Goal: Information Seeking & Learning: Learn about a topic

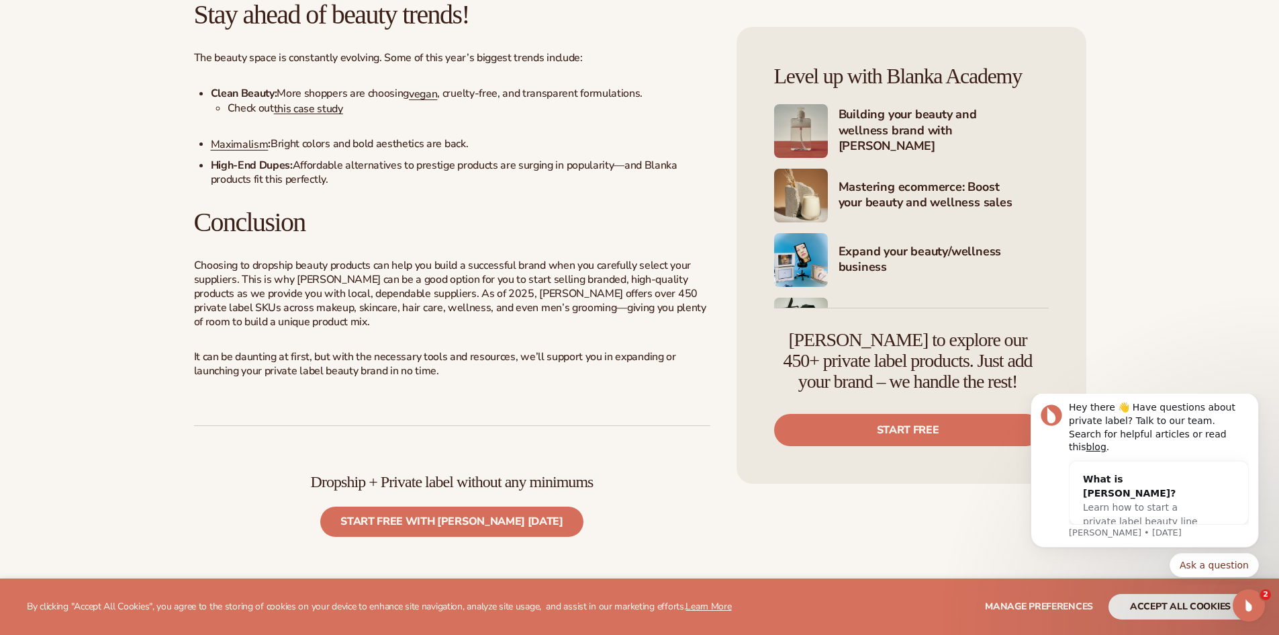
scroll to position [4305, 0]
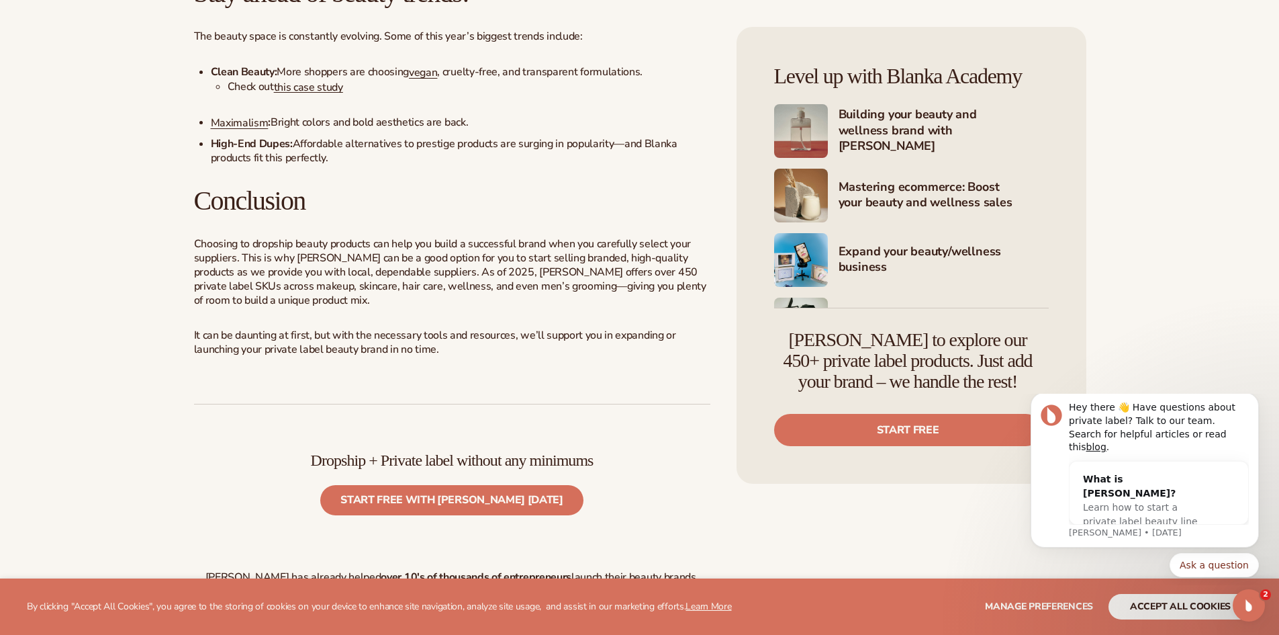
drag, startPoint x: 1234, startPoint y: 236, endPoint x: 1211, endPoint y: 158, distance: 81.4
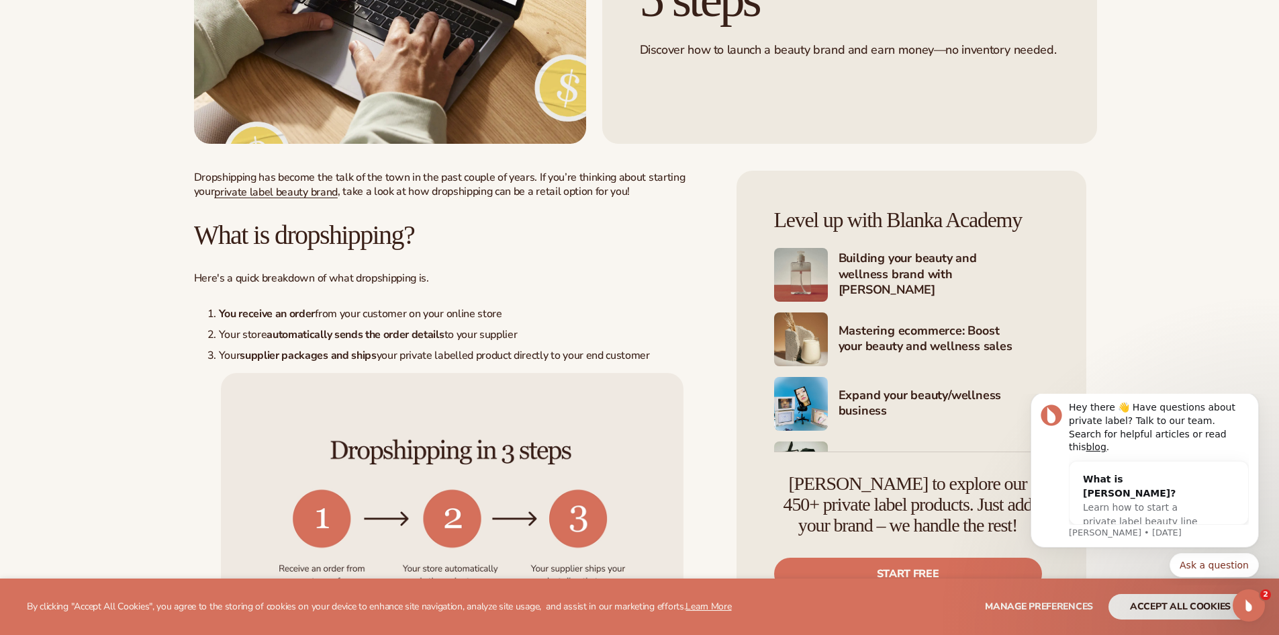
scroll to position [385, 0]
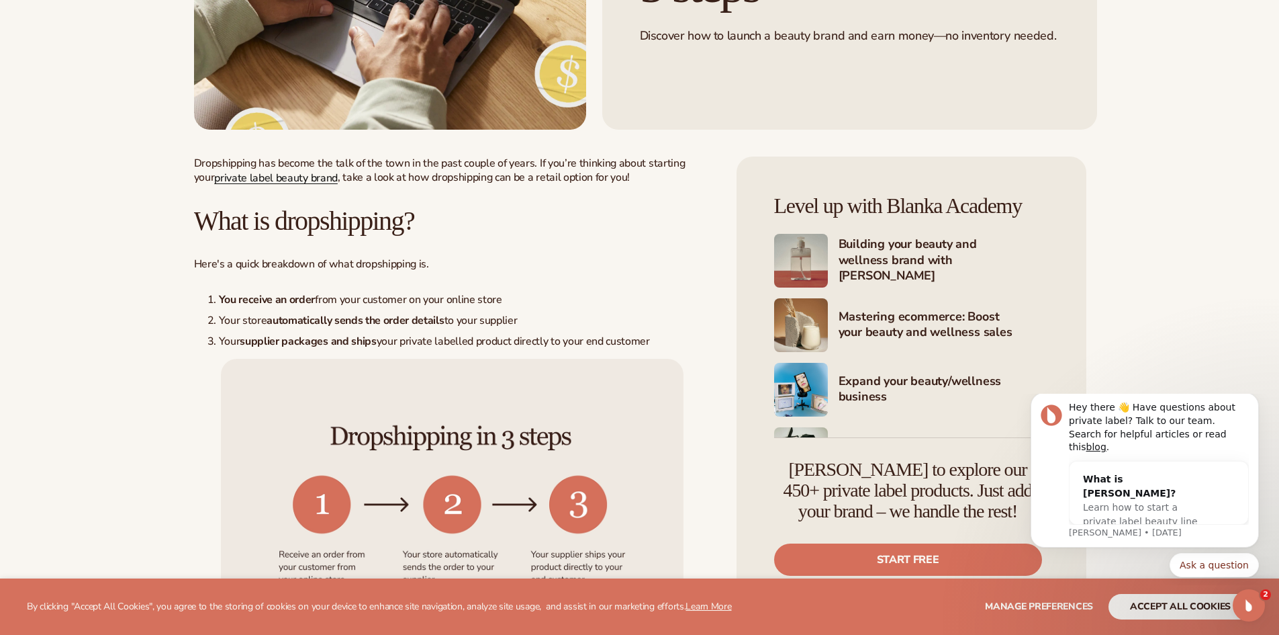
click at [281, 180] on link "private label beauty brand" at bounding box center [276, 178] width 124 height 15
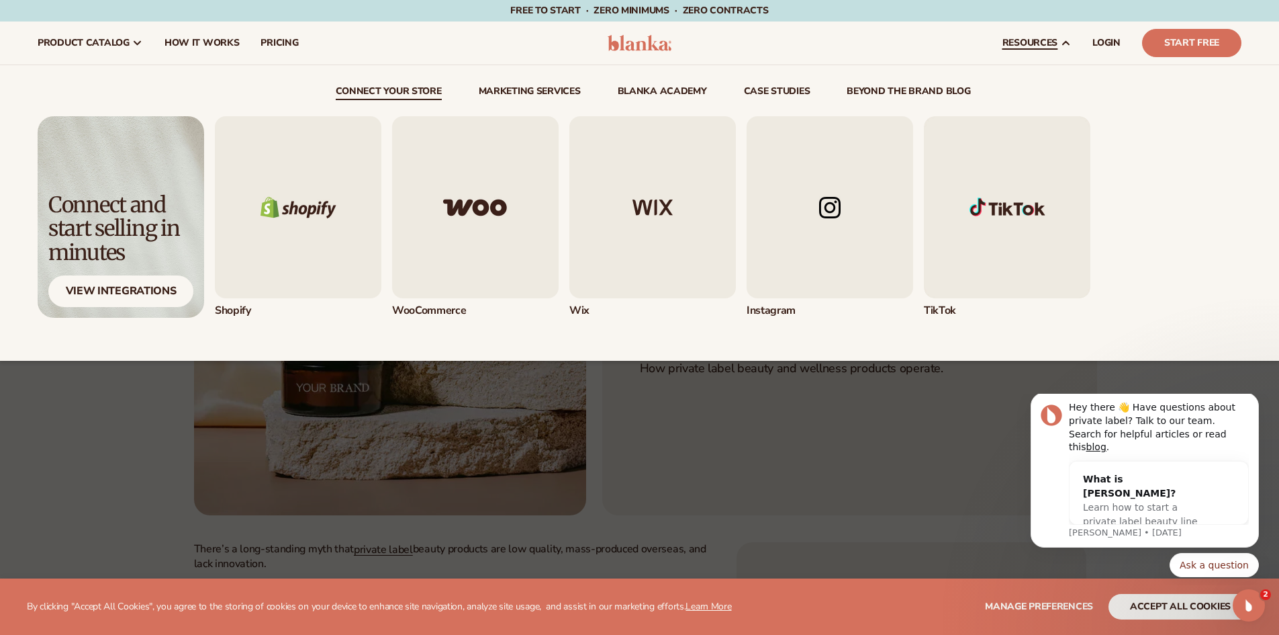
click at [1059, 45] on link "resources" at bounding box center [1037, 42] width 90 height 43
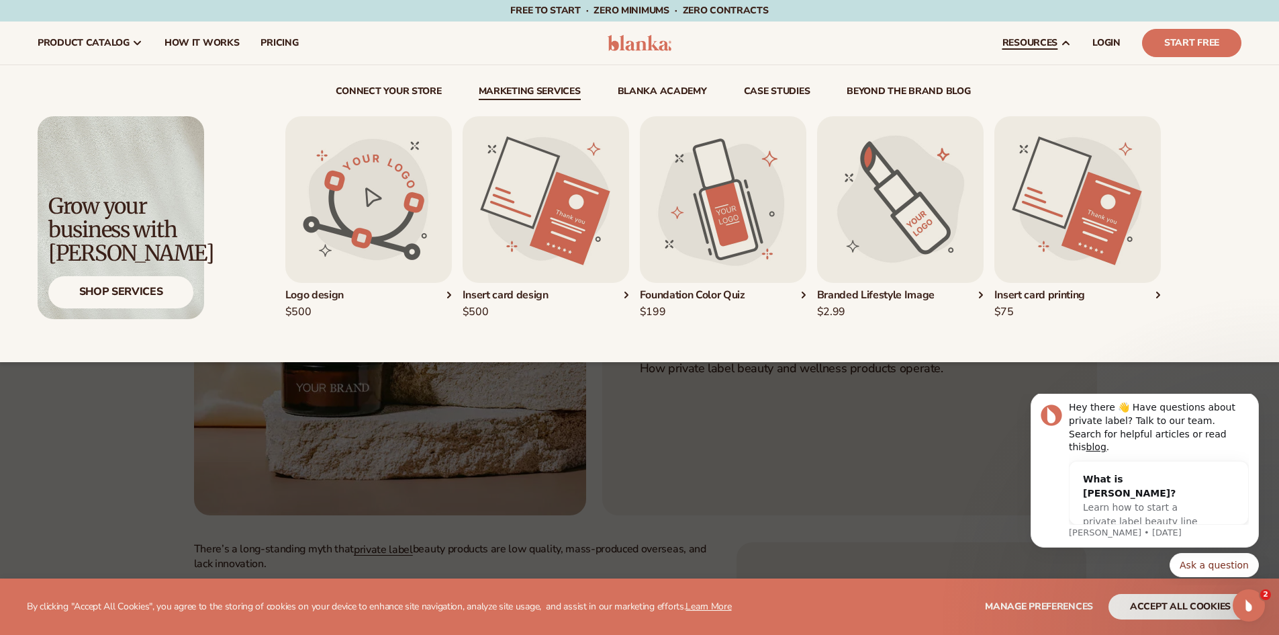
click at [907, 248] on img "4 / 5" at bounding box center [900, 199] width 167 height 167
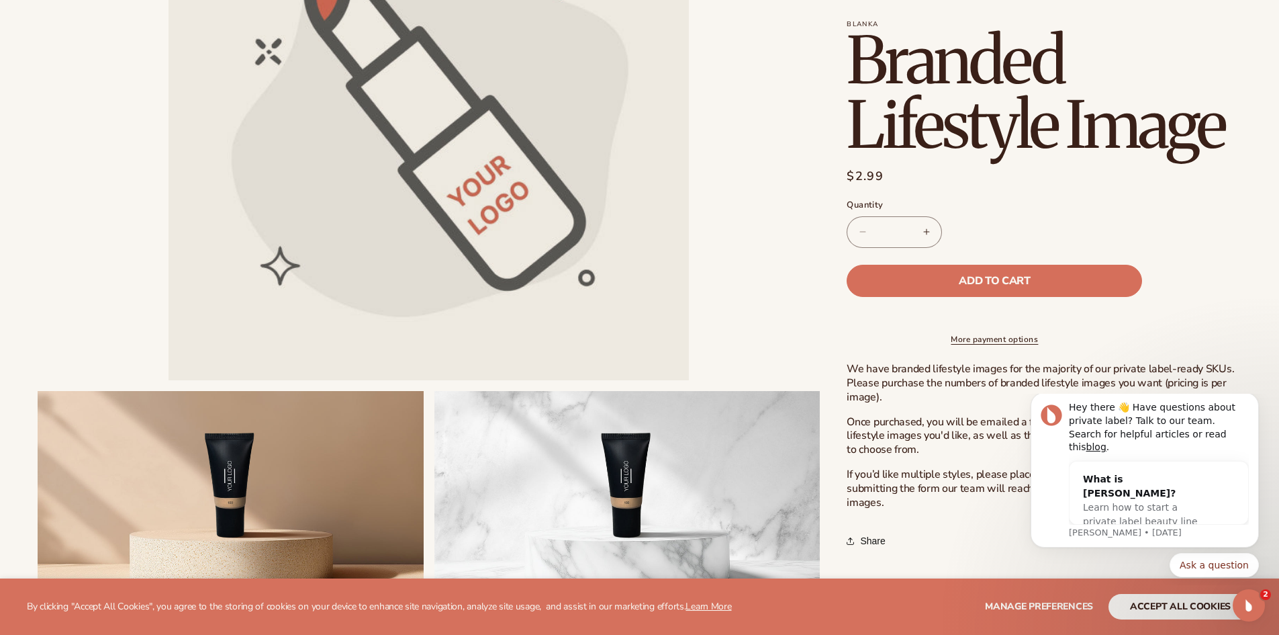
scroll to position [250, 0]
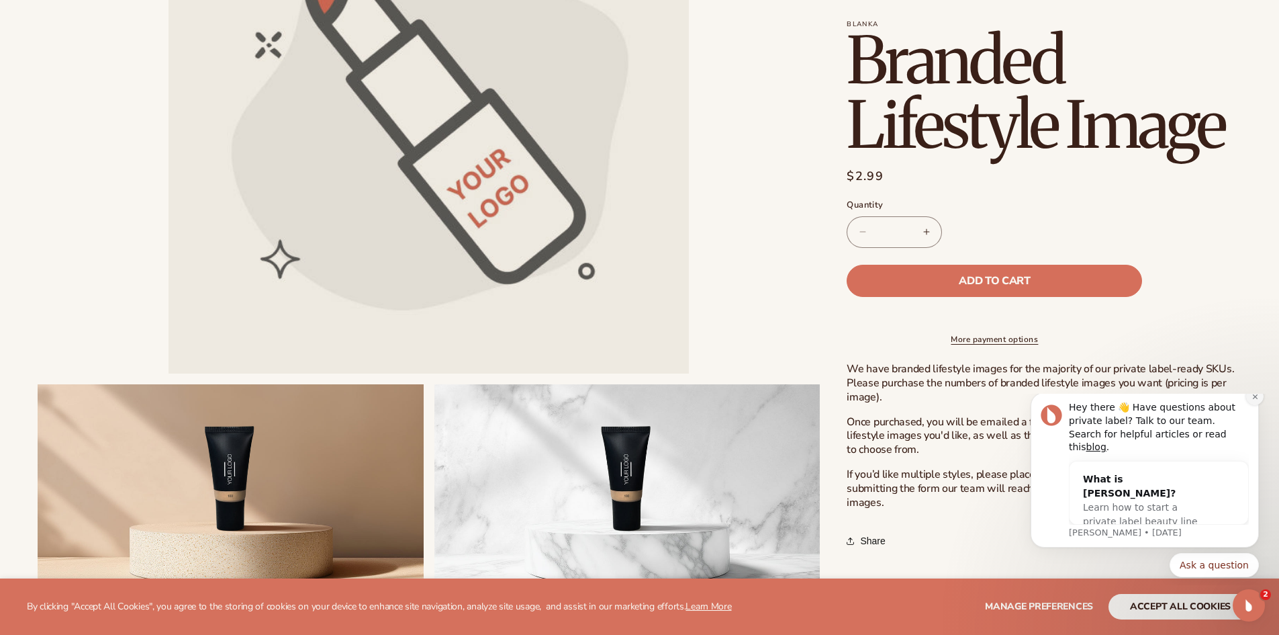
drag, startPoint x: 1255, startPoint y: 408, endPoint x: 2299, endPoint y: 766, distance: 1103.9
click at [1255, 400] on icon "Dismiss notification" at bounding box center [1255, 396] width 7 height 7
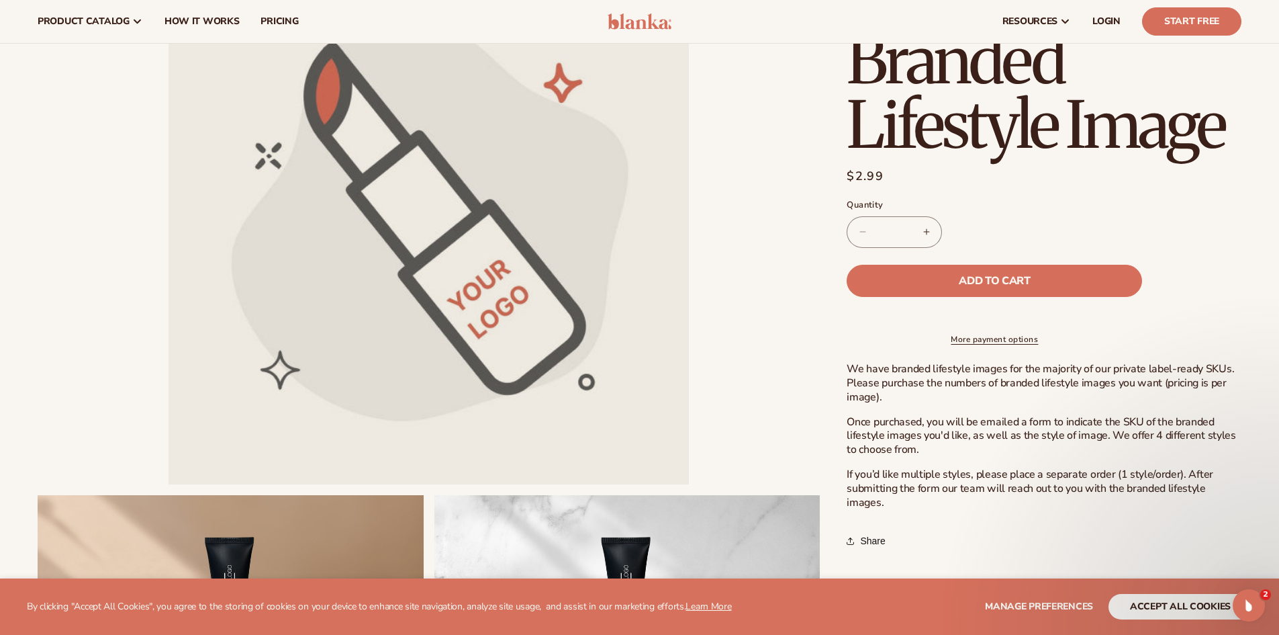
scroll to position [130, 0]
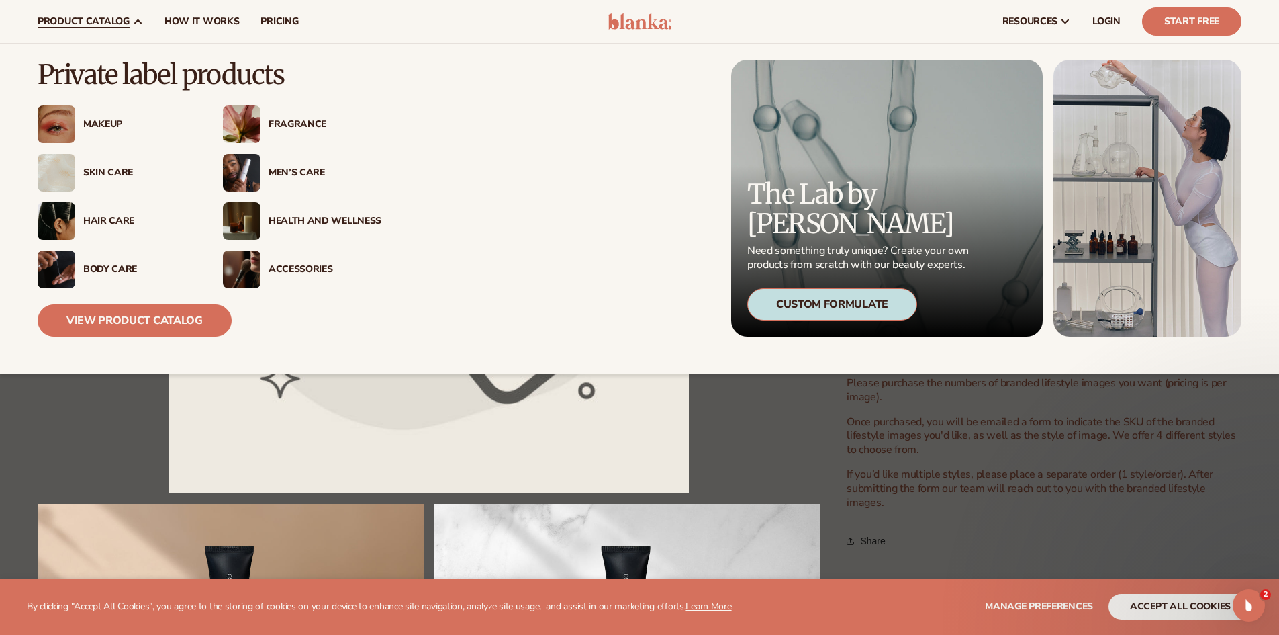
click at [250, 122] on img at bounding box center [242, 124] width 38 height 38
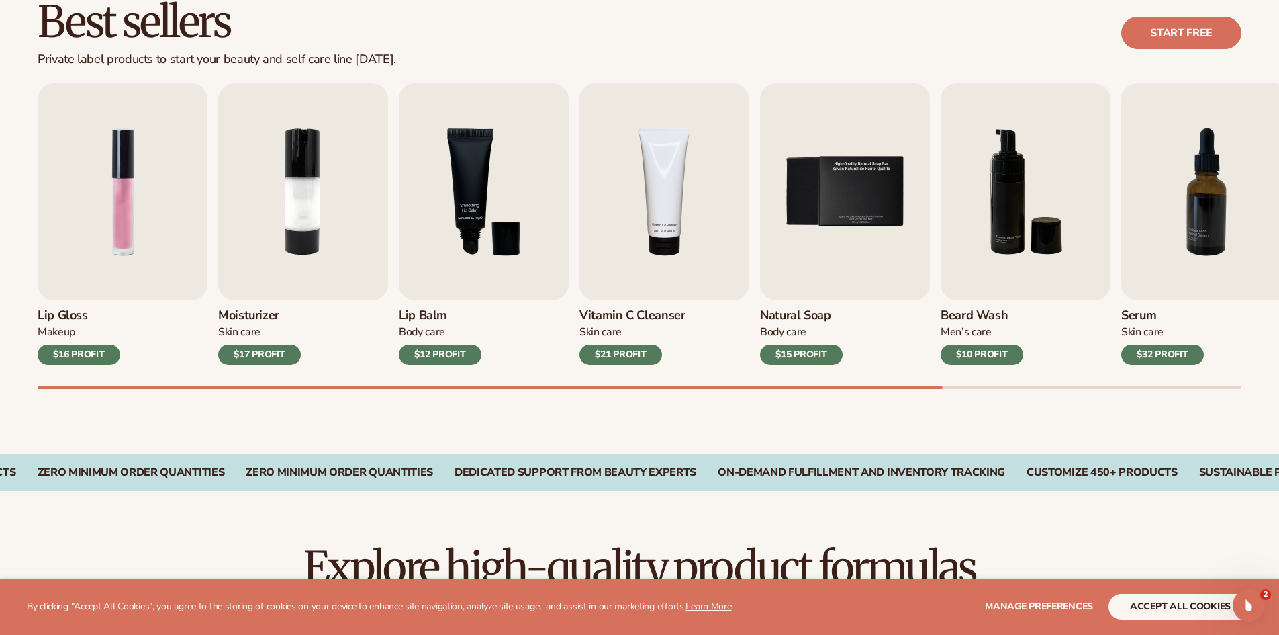
scroll to position [414, 0]
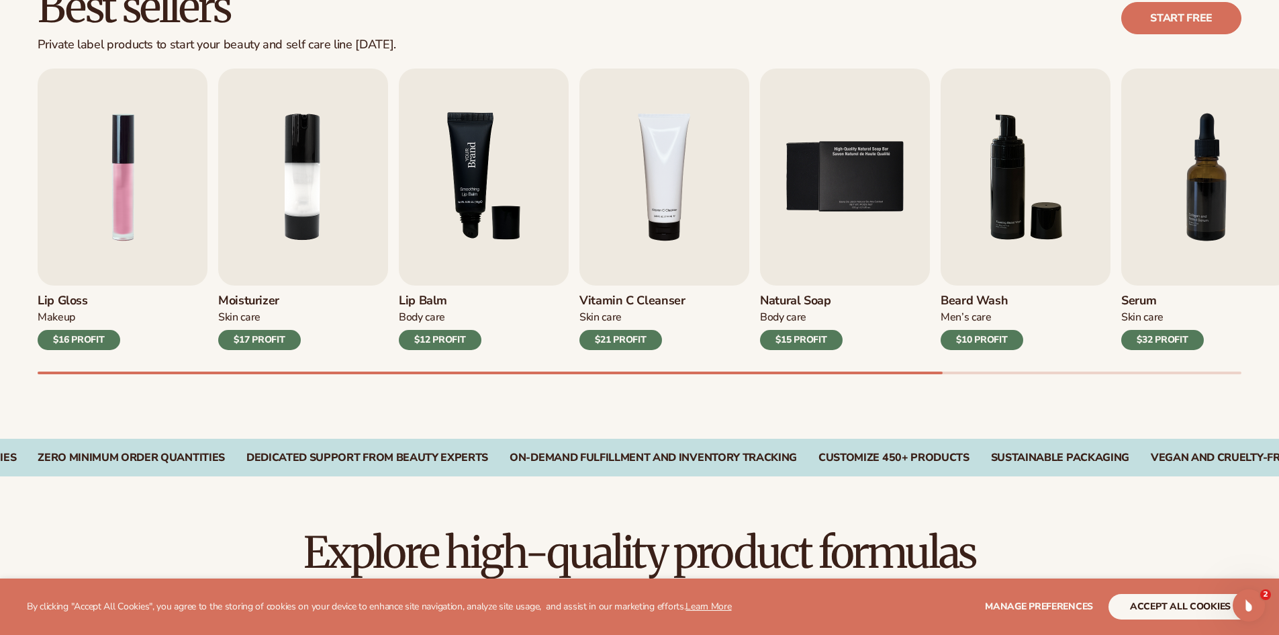
click at [477, 230] on img "3 / 9" at bounding box center [484, 177] width 170 height 217
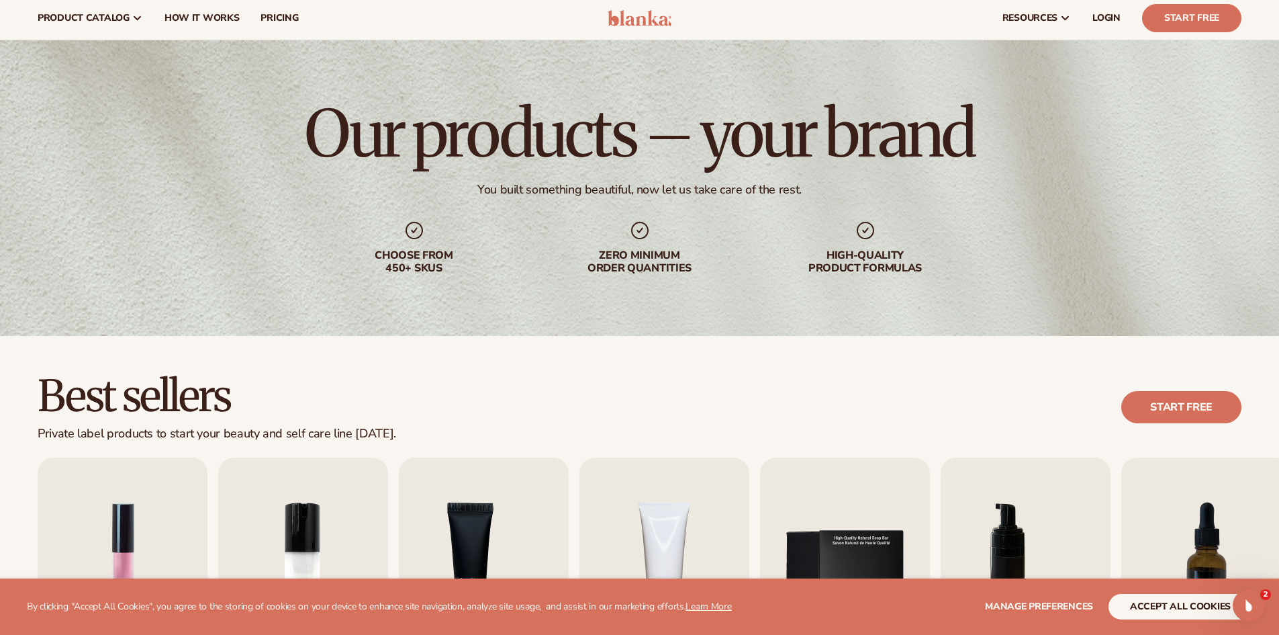
scroll to position [0, 0]
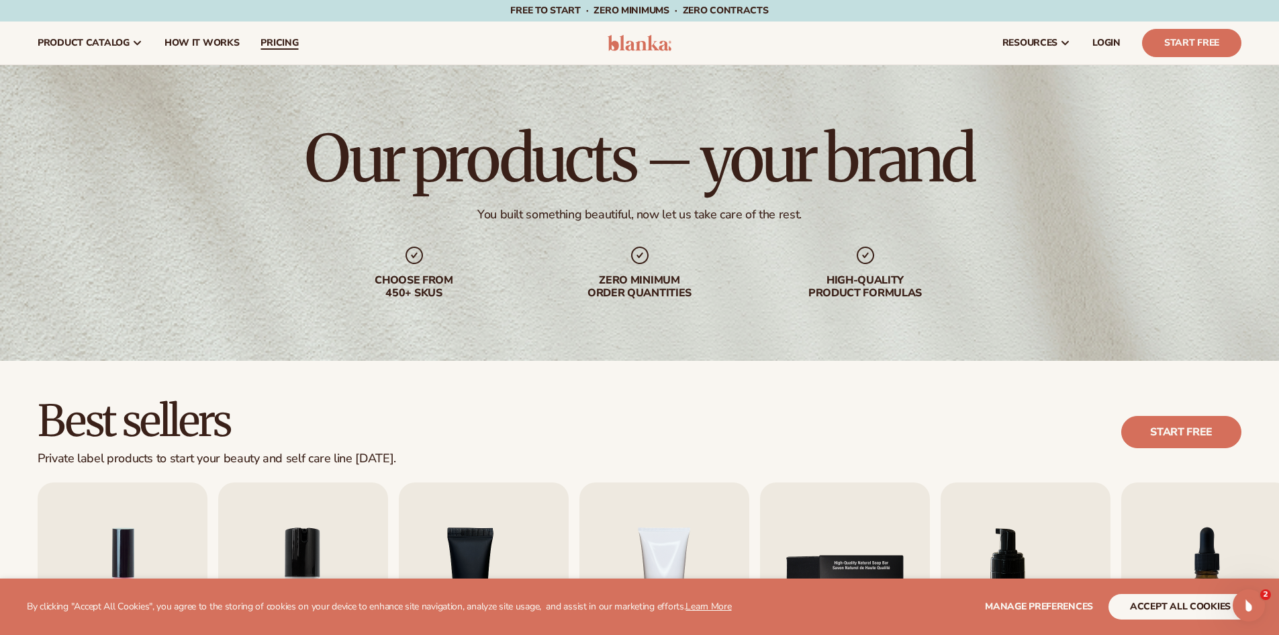
click at [278, 41] on span "pricing" at bounding box center [280, 43] width 38 height 11
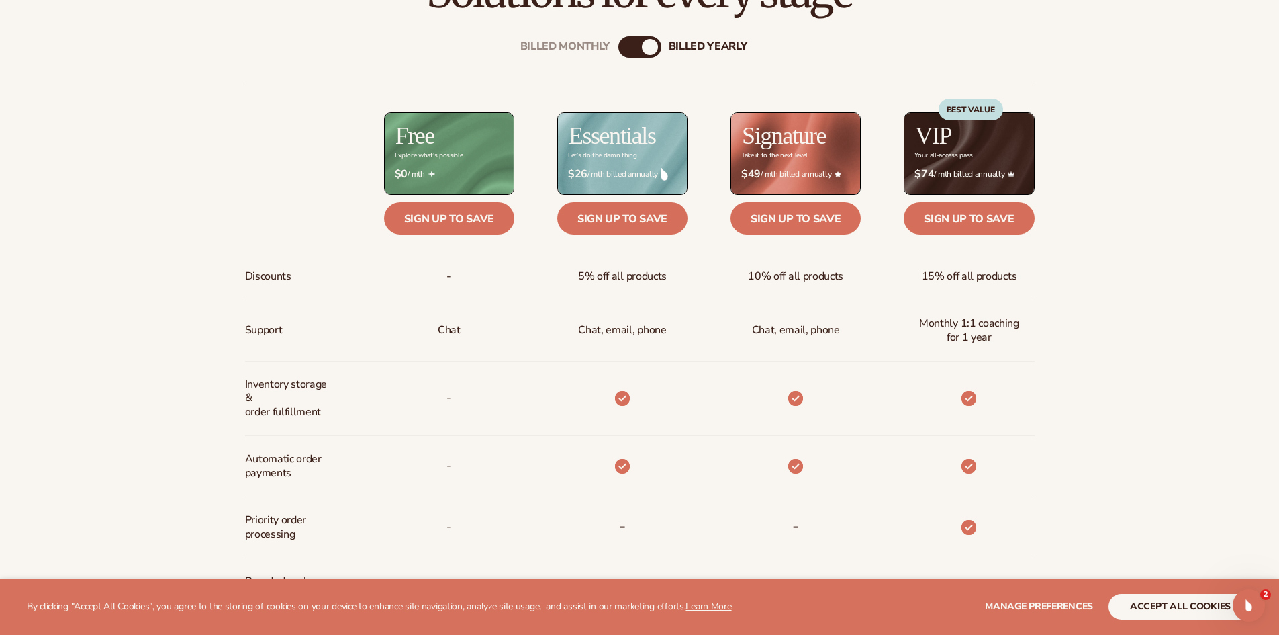
scroll to position [690, 0]
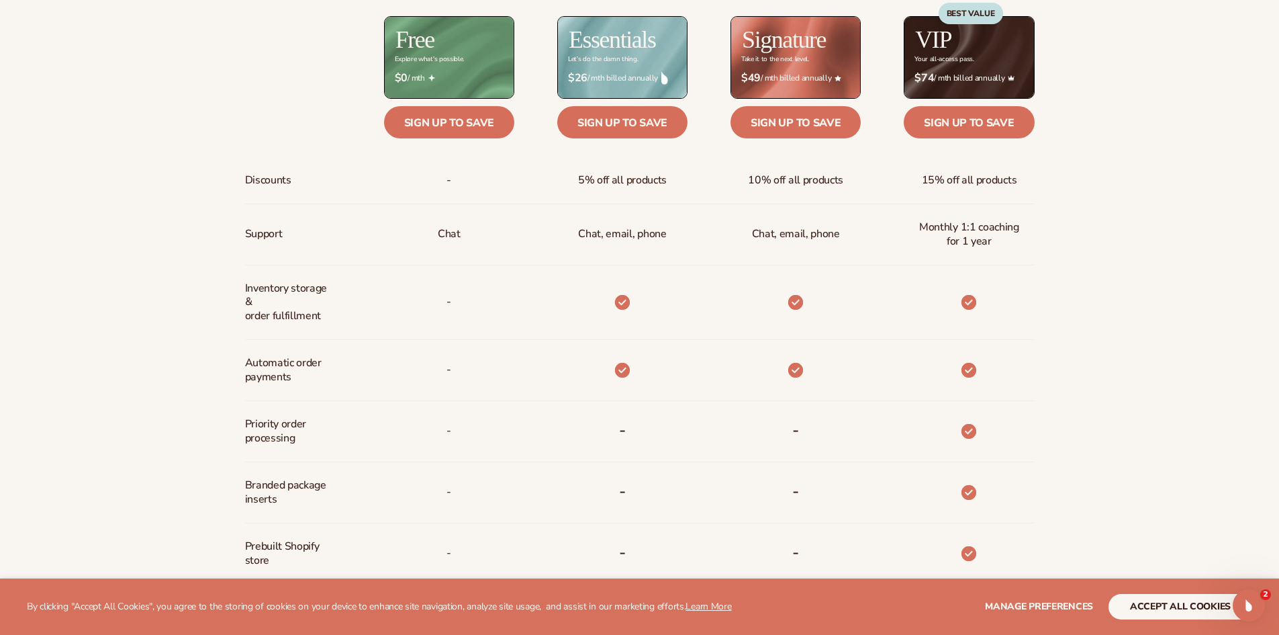
drag, startPoint x: 1277, startPoint y: 222, endPoint x: 1281, endPoint y: 233, distance: 11.3
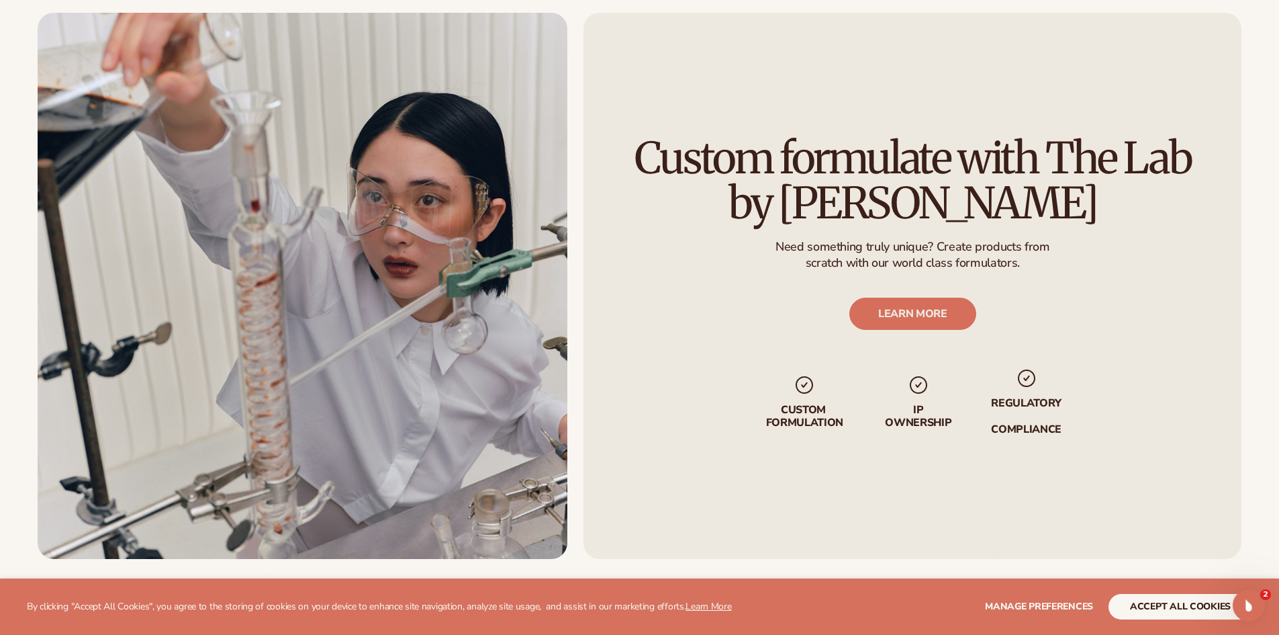
scroll to position [1640, 0]
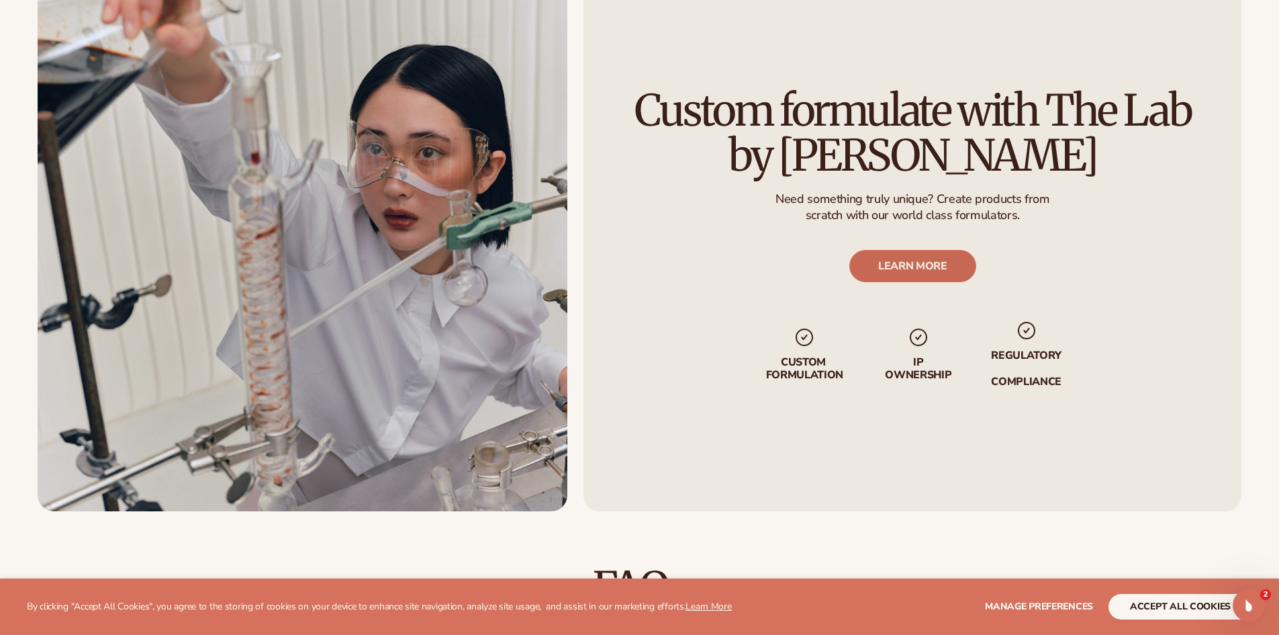
click at [918, 263] on link "LEARN MORE" at bounding box center [912, 266] width 127 height 32
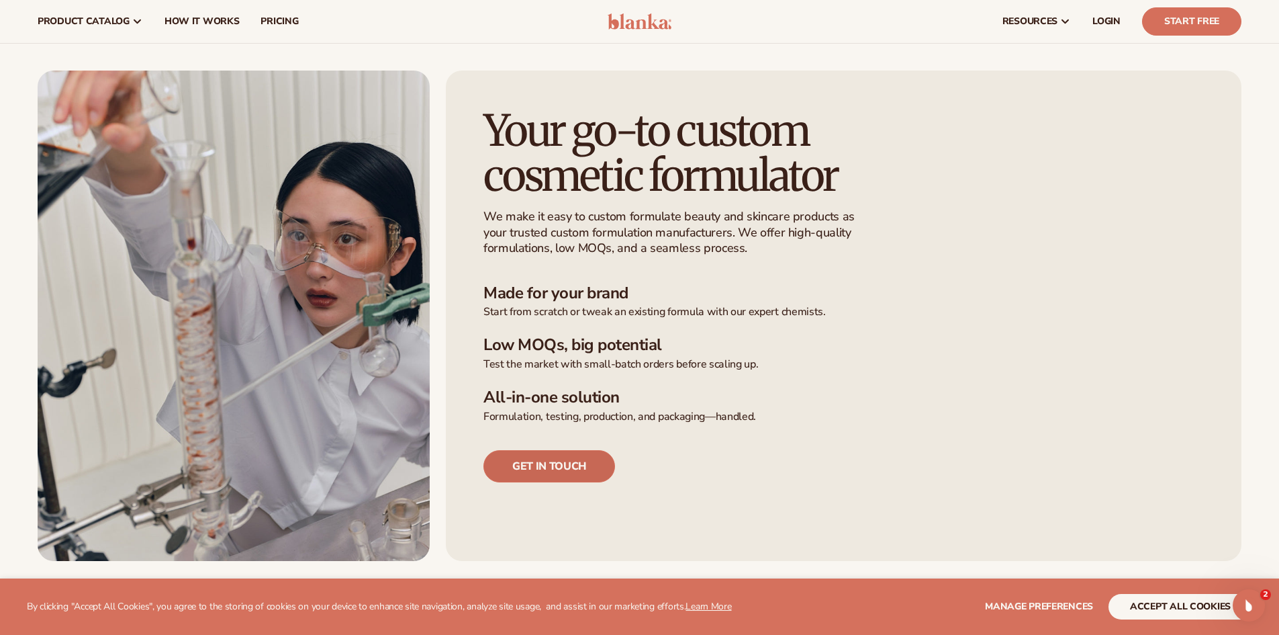
click at [557, 460] on link "Get in touch" at bounding box center [550, 466] width 132 height 32
